Goal: Navigation & Orientation: Find specific page/section

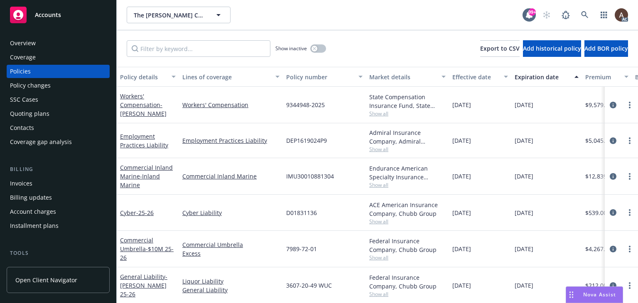
scroll to position [0, 287]
